Goal: Task Accomplishment & Management: Use online tool/utility

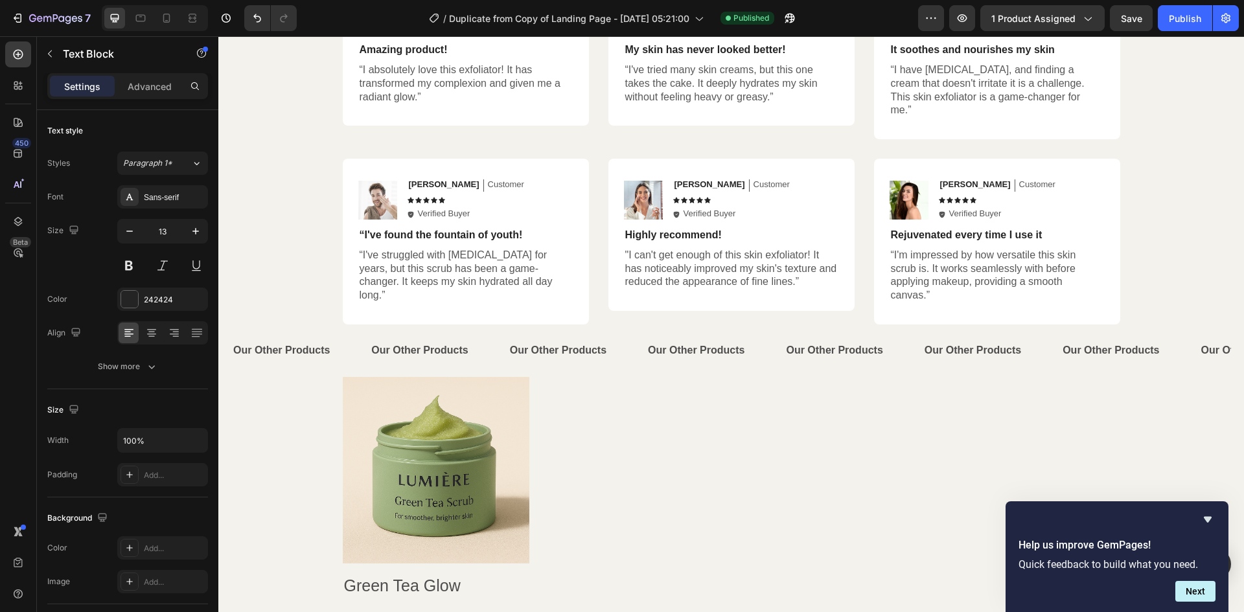
scroll to position [3523, 0]
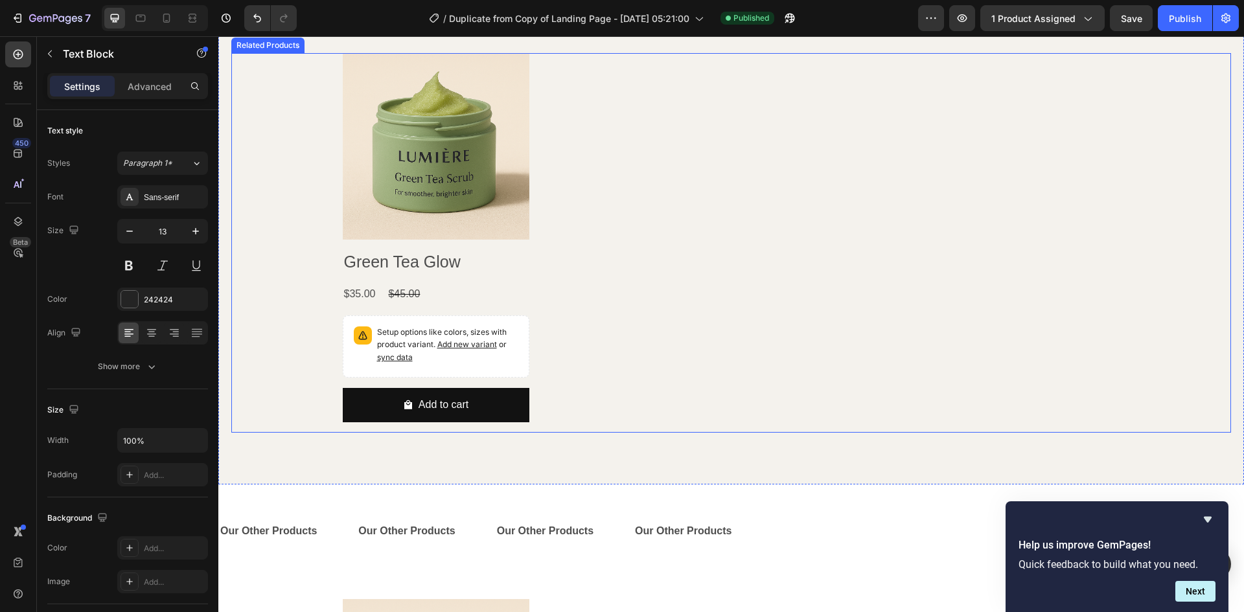
click at [695, 281] on div "Product Images Green Tea Glow Product Title $35.00 Product Price Product Price …" at bounding box center [732, 243] width 778 height 380
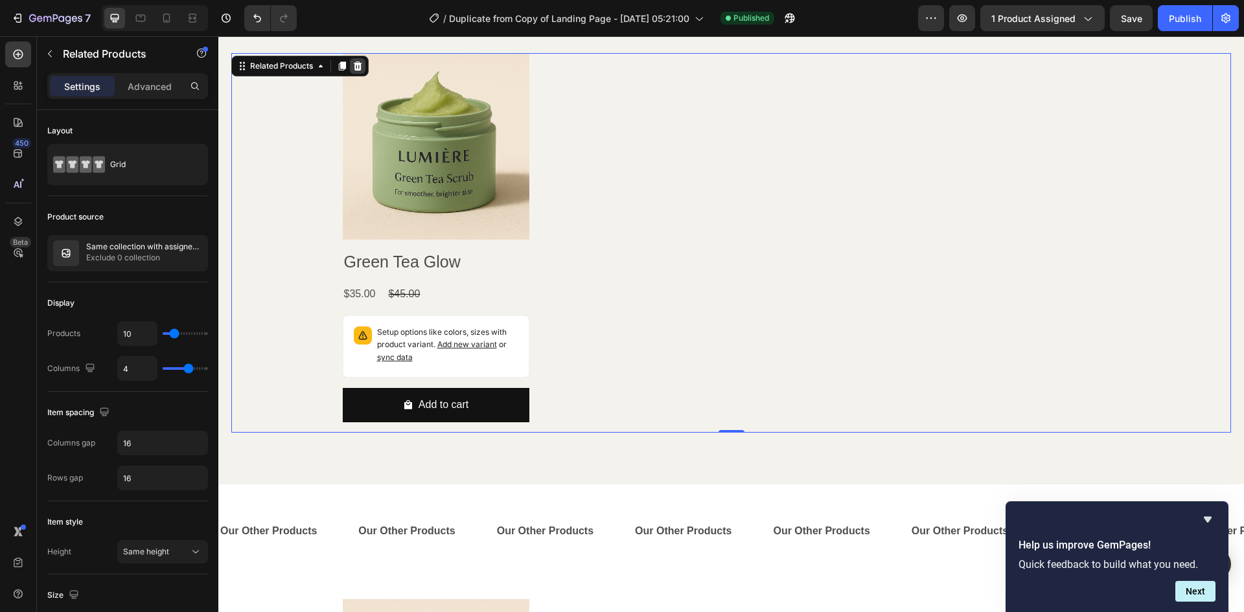
click at [359, 61] on icon at bounding box center [357, 66] width 10 height 10
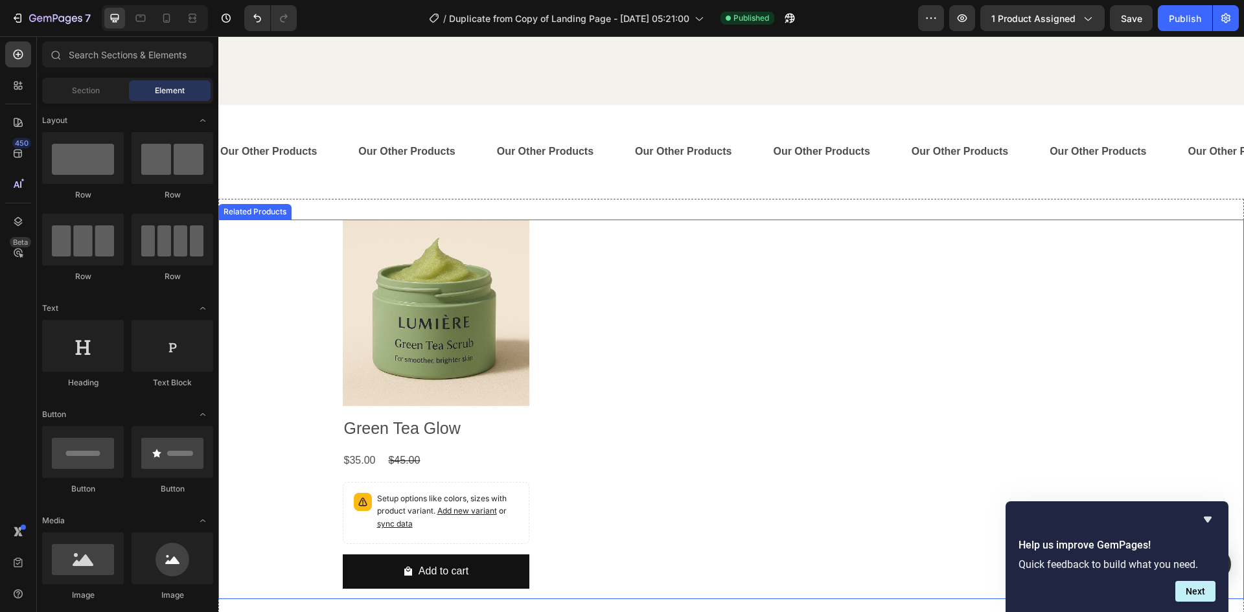
click at [612, 303] on div "Product Images Green Tea Glow Product Title $35.00 Product Price Product Price …" at bounding box center [732, 410] width 778 height 380
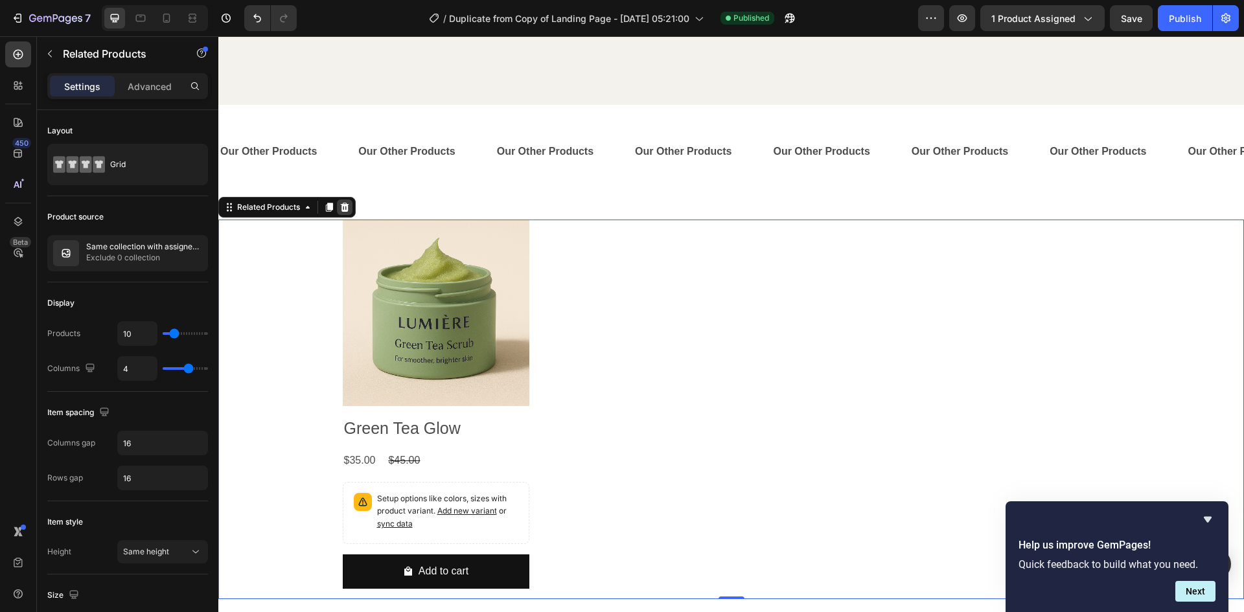
click at [349, 202] on icon at bounding box center [345, 207] width 10 height 10
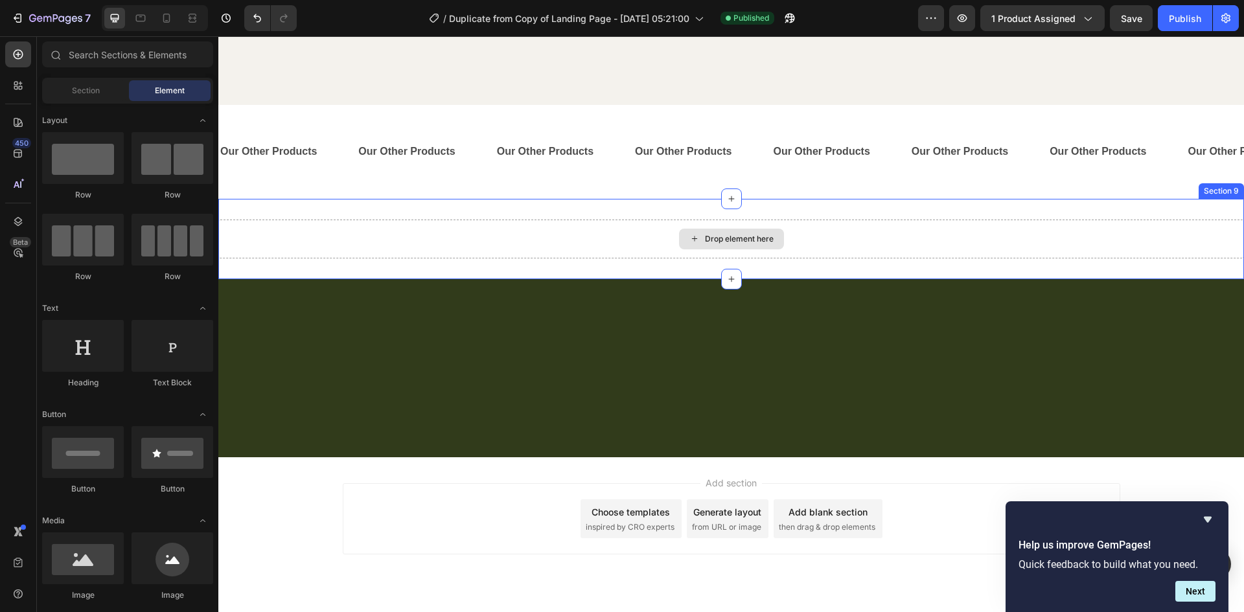
click at [423, 199] on div "Drop element here Section 9" at bounding box center [731, 239] width 1026 height 80
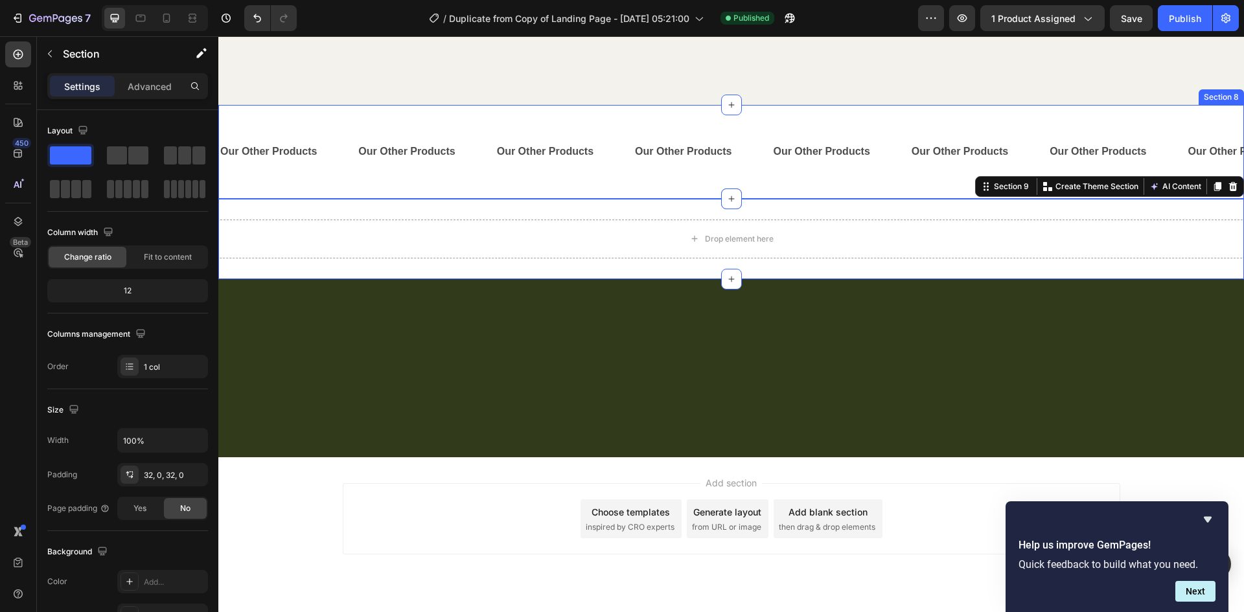
click at [431, 172] on div "Our Other Products Text Block Our Other Products Text Block Our Other Products …" at bounding box center [731, 152] width 1026 height 94
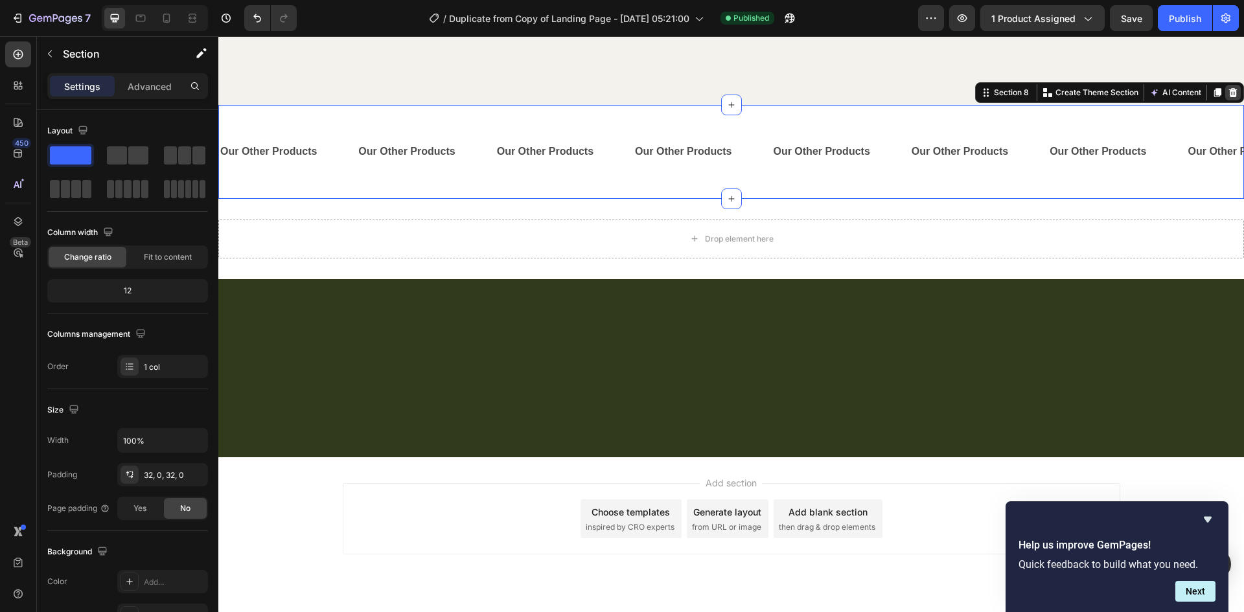
click at [1228, 87] on icon at bounding box center [1233, 92] width 10 height 10
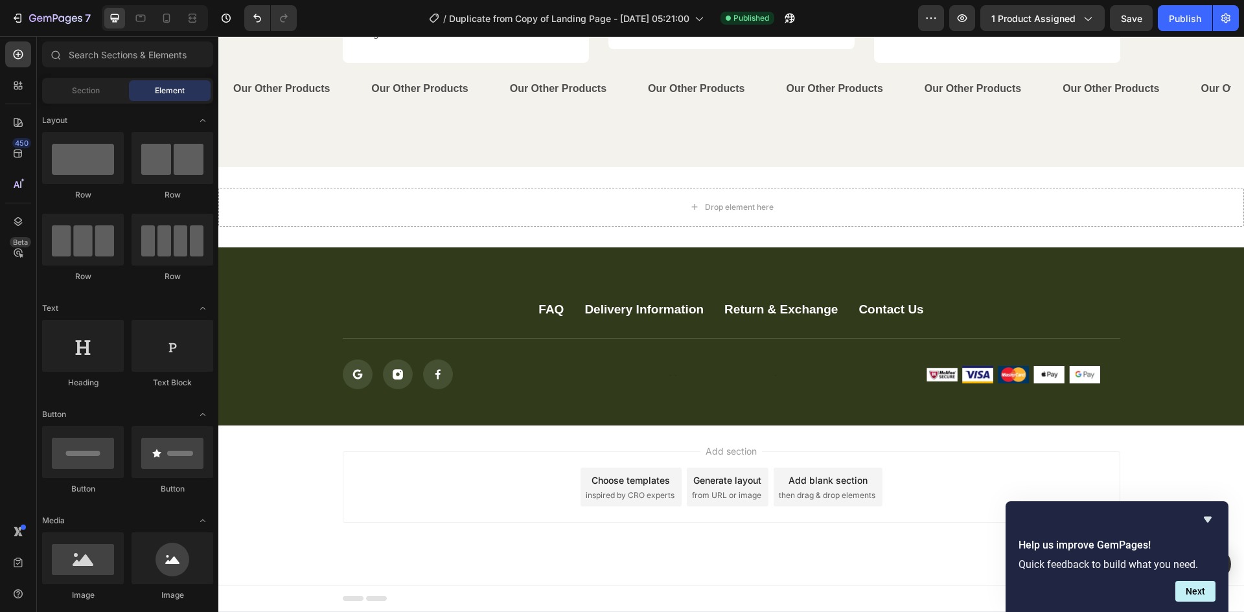
scroll to position [3448, 0]
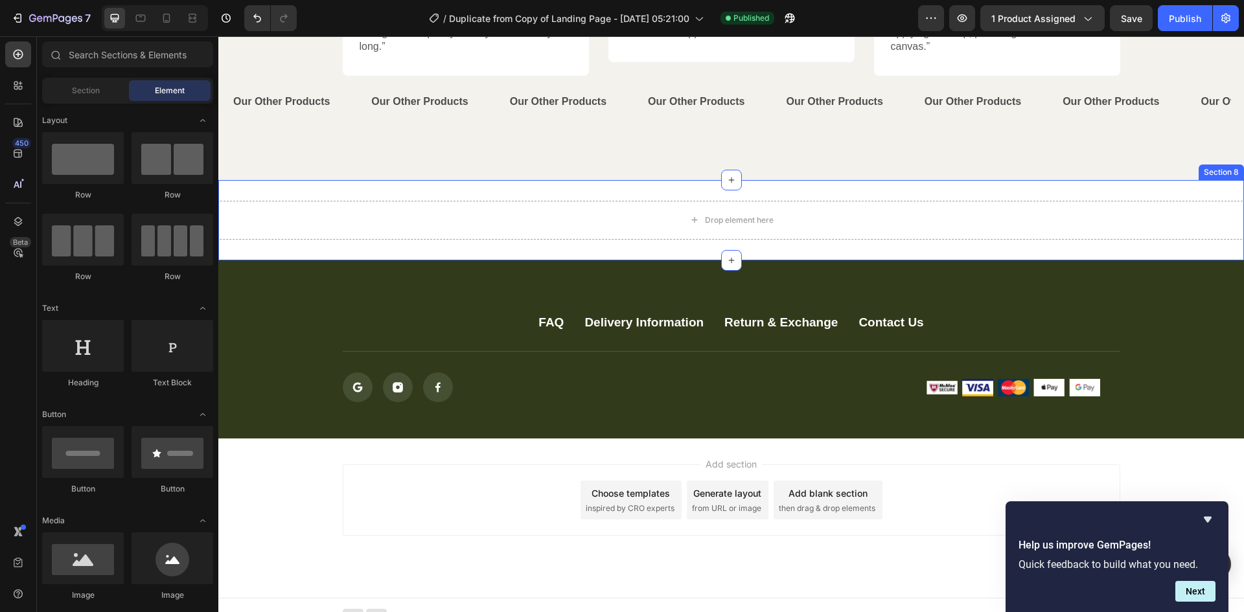
click at [1087, 180] on div "Drop element here Section 8" at bounding box center [731, 220] width 1026 height 80
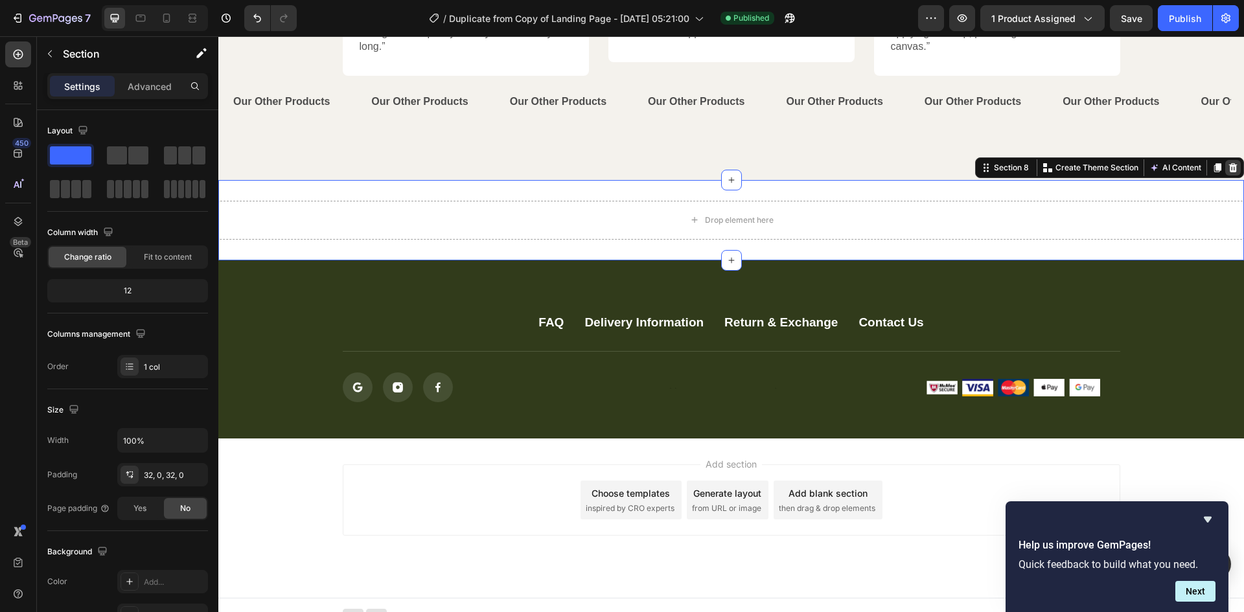
click at [1229, 160] on div at bounding box center [1233, 168] width 16 height 16
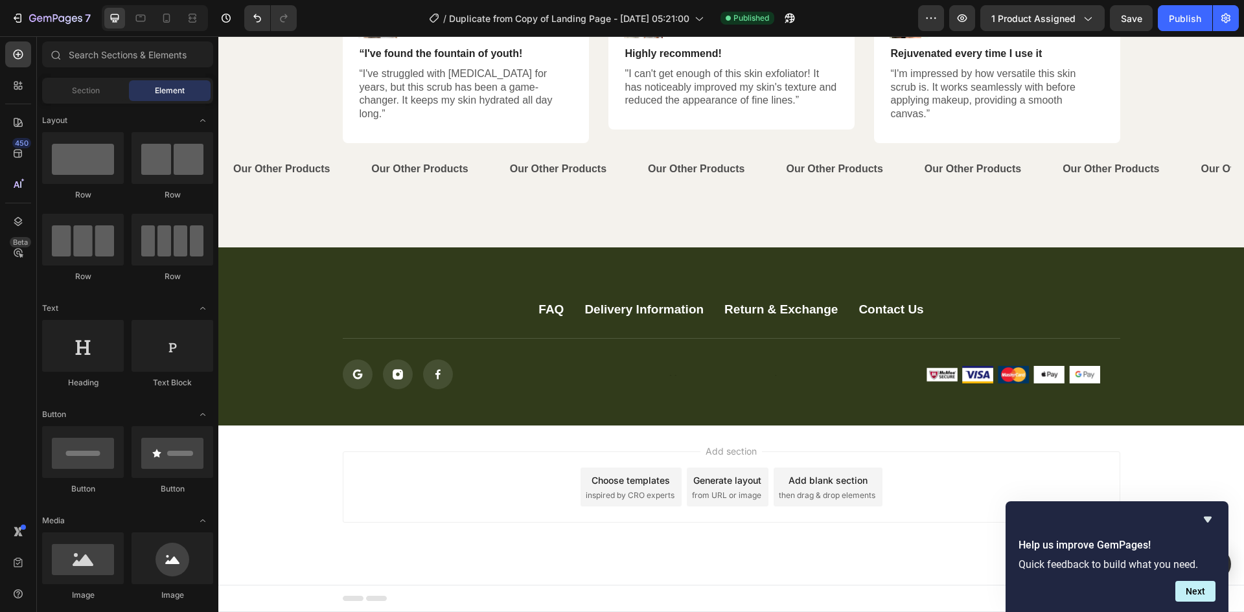
scroll to position [3368, 0]
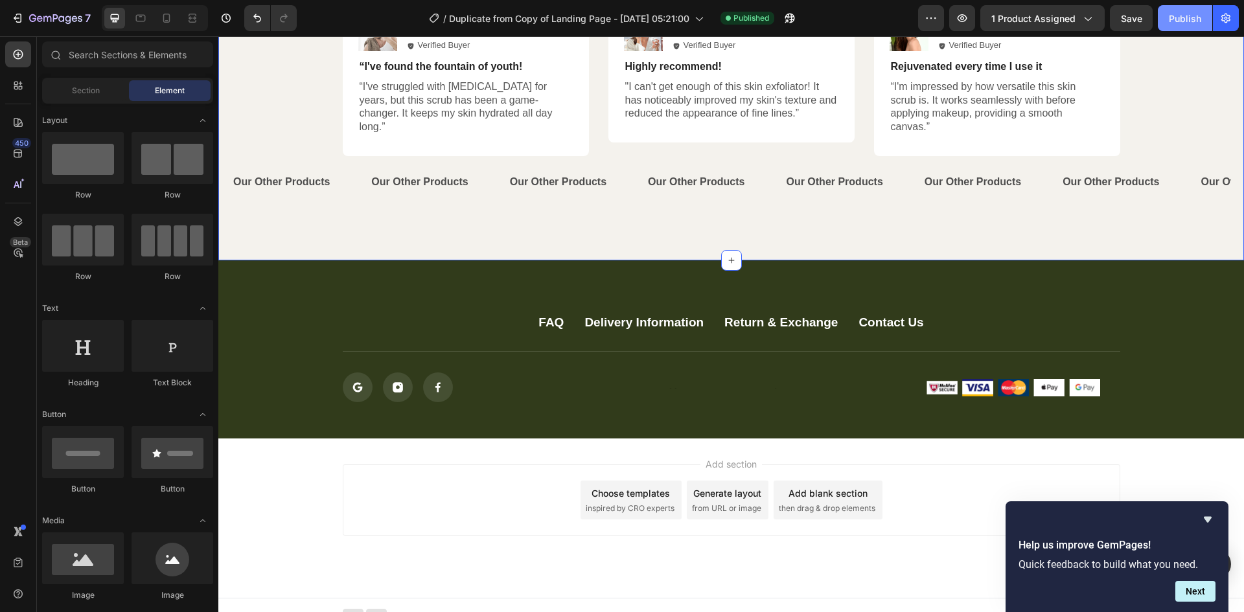
click at [1182, 16] on div "Publish" at bounding box center [1185, 19] width 32 height 14
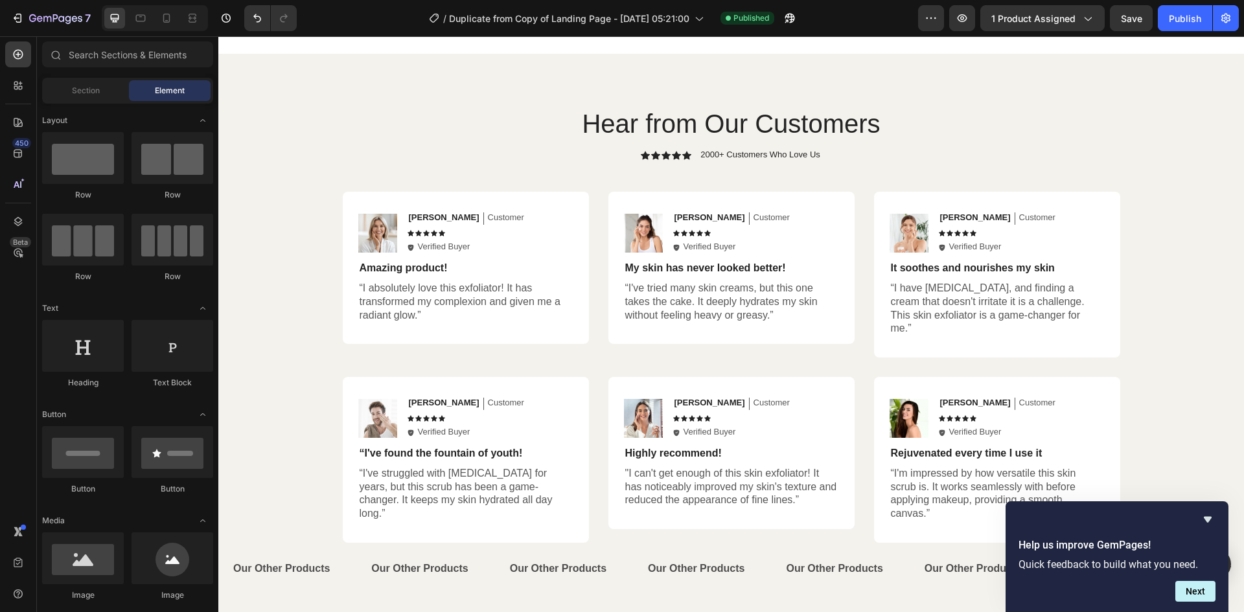
scroll to position [3305, 0]
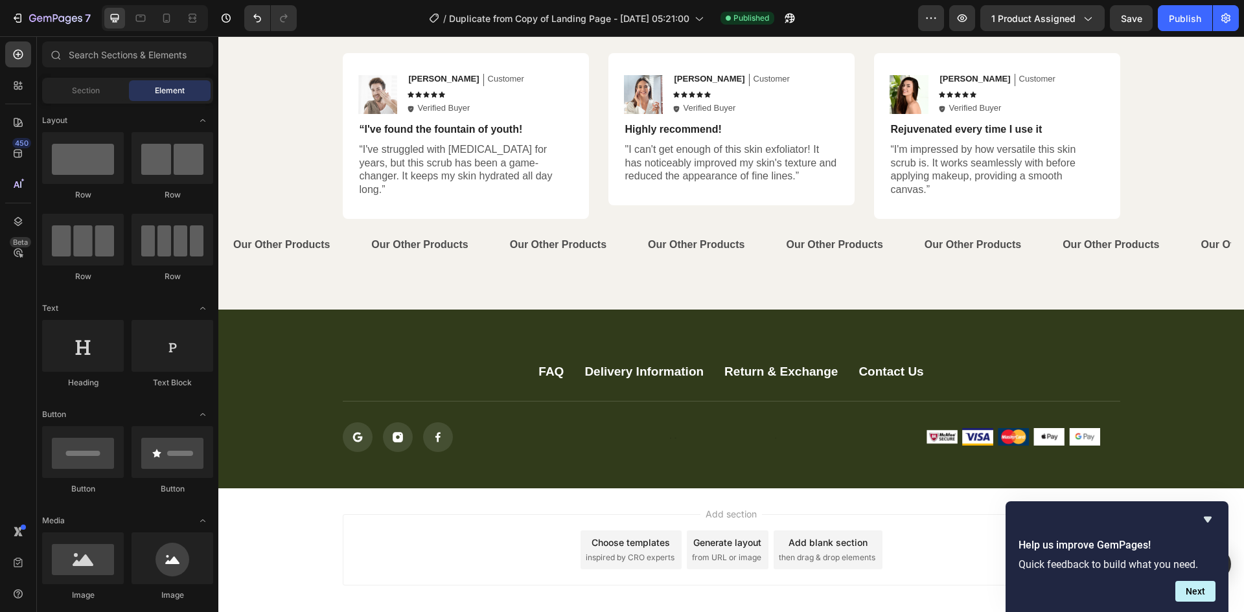
click at [410, 236] on p "Our Other Products" at bounding box center [419, 245] width 97 height 19
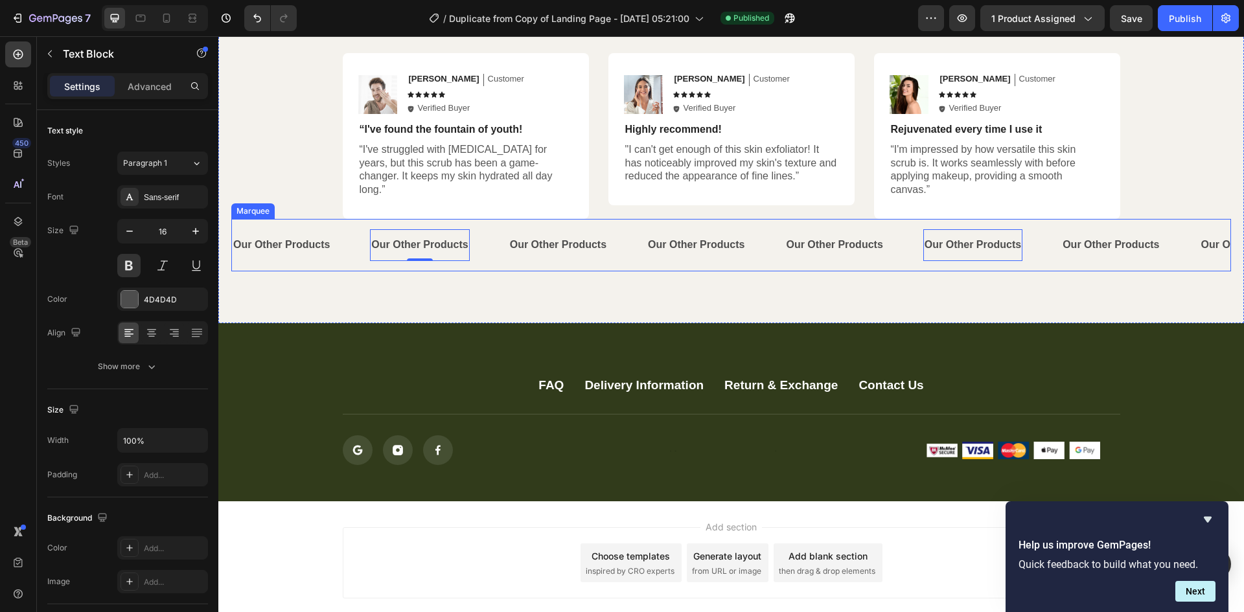
click at [345, 219] on div "Our Other Products Text Block Our Other Products Text Block 0 Our Other Product…" at bounding box center [731, 245] width 1000 height 52
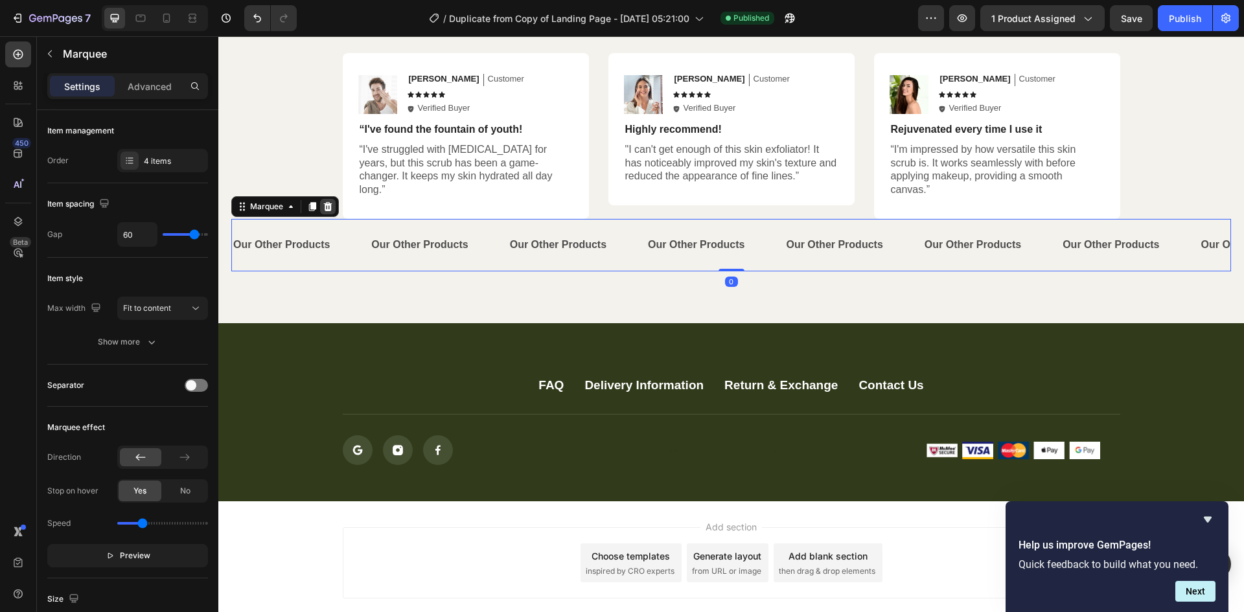
click at [329, 202] on icon at bounding box center [328, 206] width 8 height 9
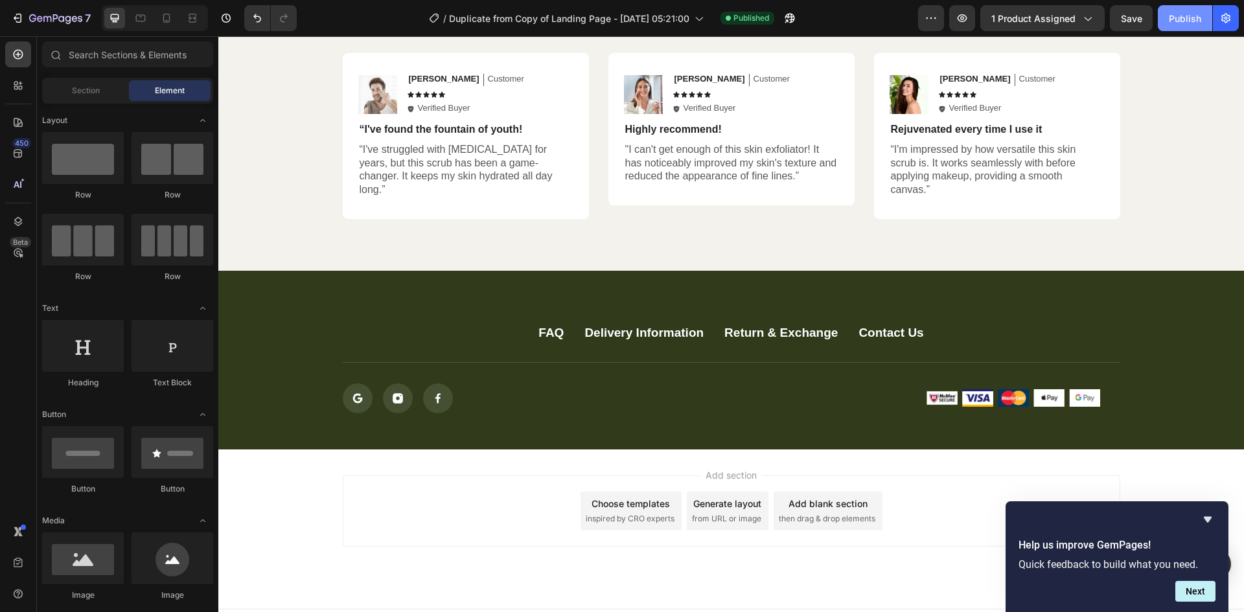
click at [1186, 19] on div "Publish" at bounding box center [1185, 19] width 32 height 14
